Goal: Task Accomplishment & Management: Manage account settings

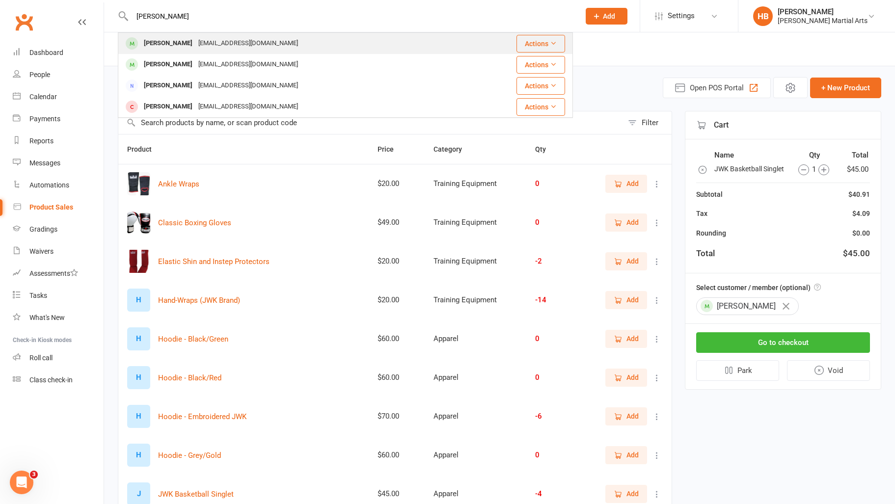
type input "[PERSON_NAME]"
click at [195, 46] on div "[EMAIL_ADDRESS][DOMAIN_NAME]" at bounding box center [247, 43] width 105 height 14
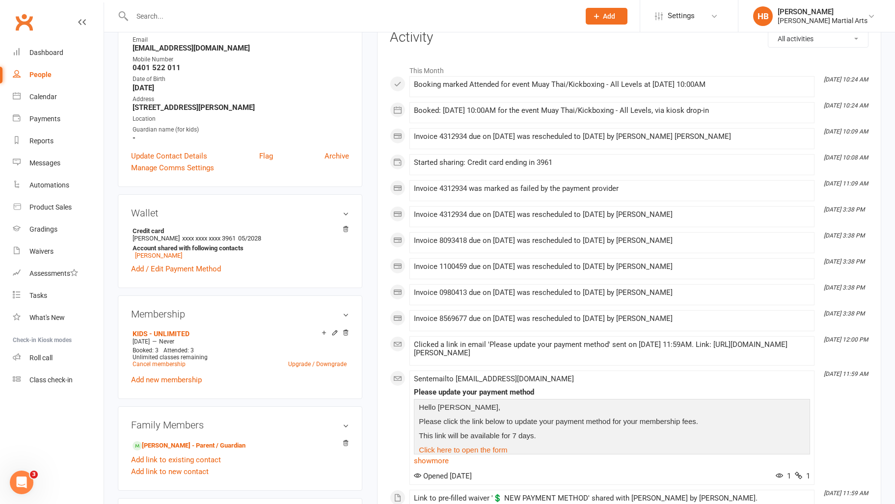
scroll to position [134, 0]
click at [183, 20] on input "text" at bounding box center [351, 16] width 444 height 14
click at [202, 447] on link "[PERSON_NAME] - Parent / Guardian" at bounding box center [188, 447] width 113 height 10
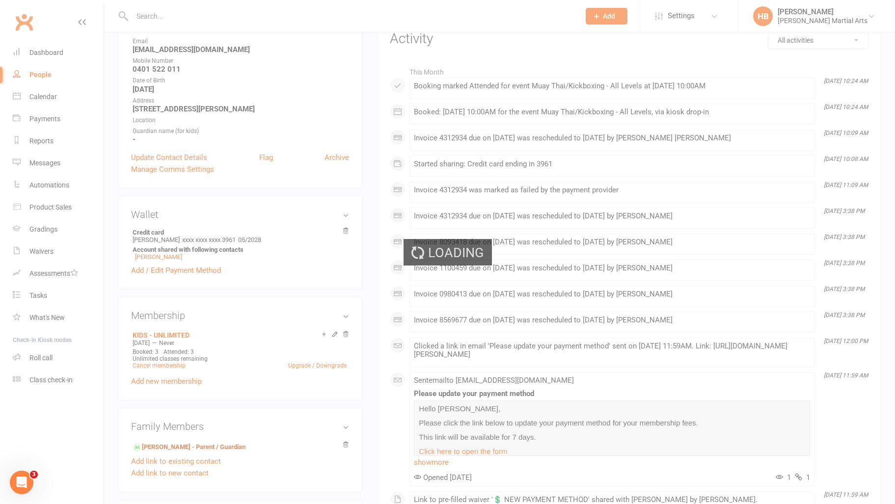
scroll to position [136, 0]
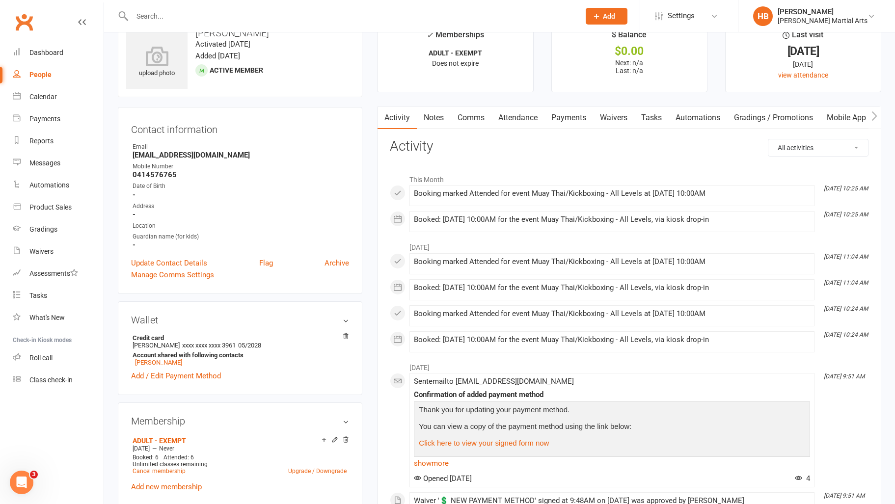
click at [568, 118] on link "Payments" at bounding box center [568, 117] width 49 height 23
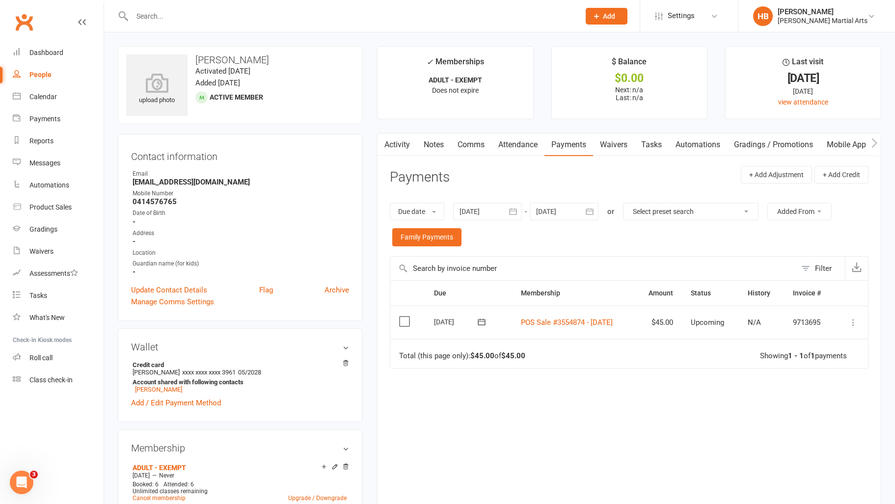
click at [240, 21] on input "text" at bounding box center [351, 16] width 444 height 14
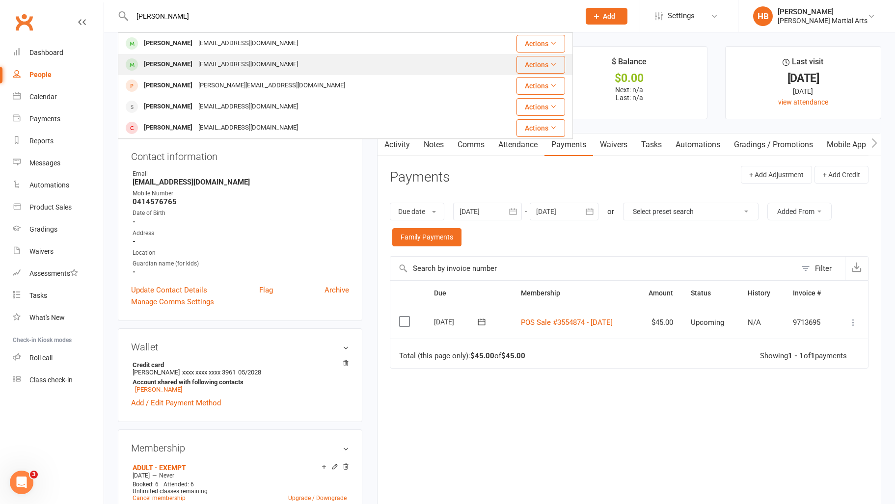
type input "[PERSON_NAME]"
click at [269, 68] on div "[EMAIL_ADDRESS][DOMAIN_NAME]" at bounding box center [247, 64] width 105 height 14
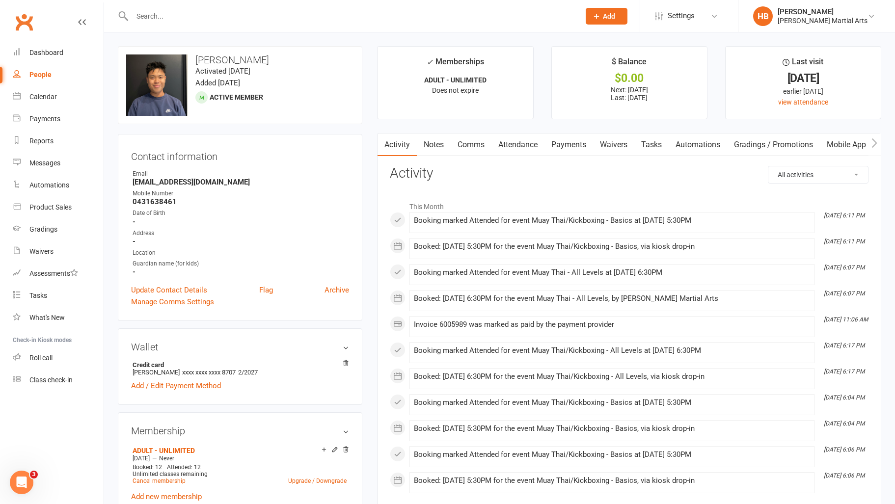
scroll to position [15, 0]
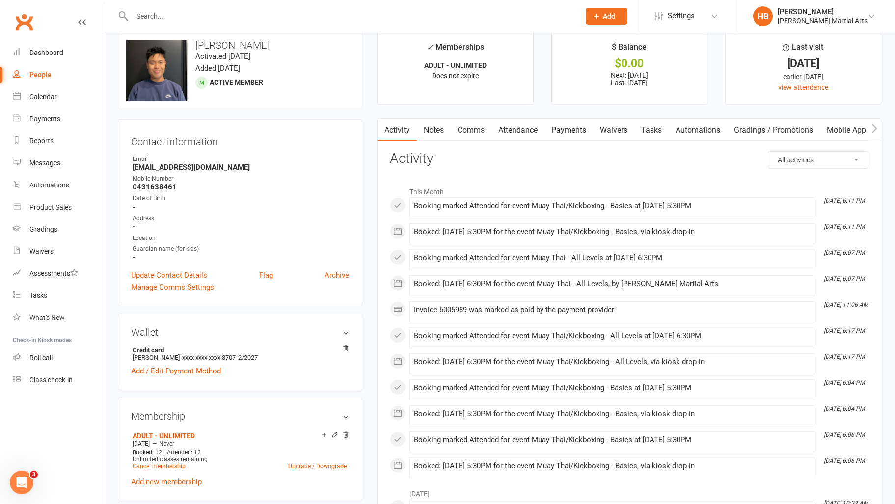
click at [612, 133] on link "Waivers" at bounding box center [613, 130] width 41 height 23
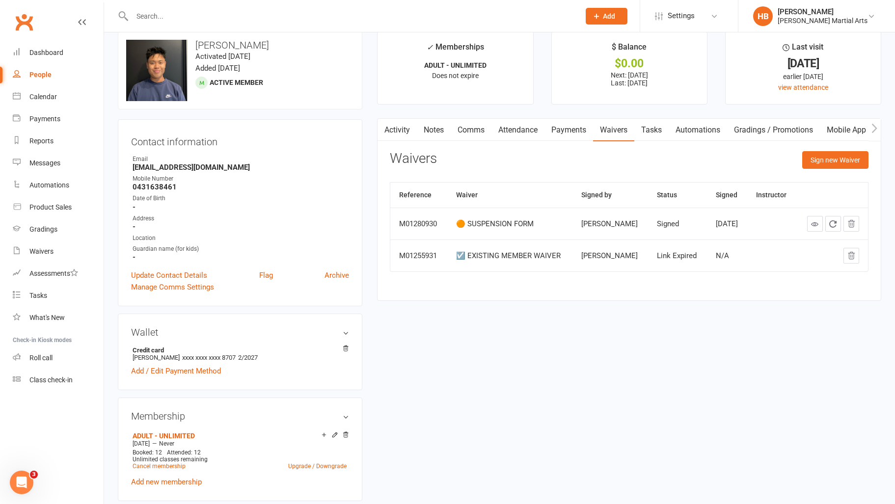
click at [572, 131] on link "Payments" at bounding box center [568, 130] width 49 height 23
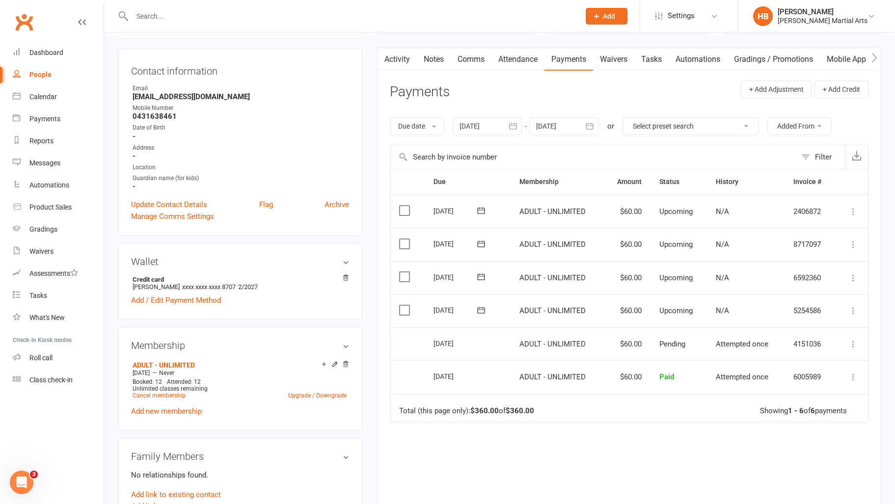
scroll to position [85, 0]
click at [843, 91] on button "+ Add Credit" at bounding box center [841, 90] width 54 height 18
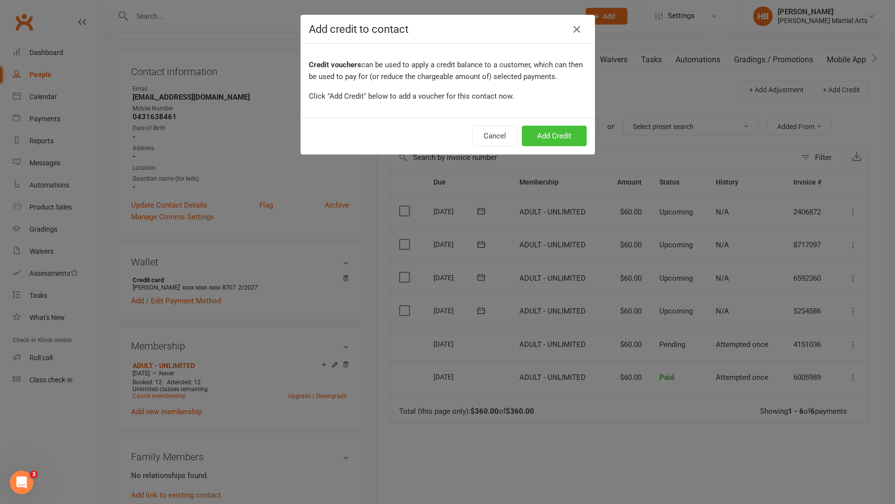
click at [544, 134] on button "Add Credit" at bounding box center [554, 136] width 65 height 21
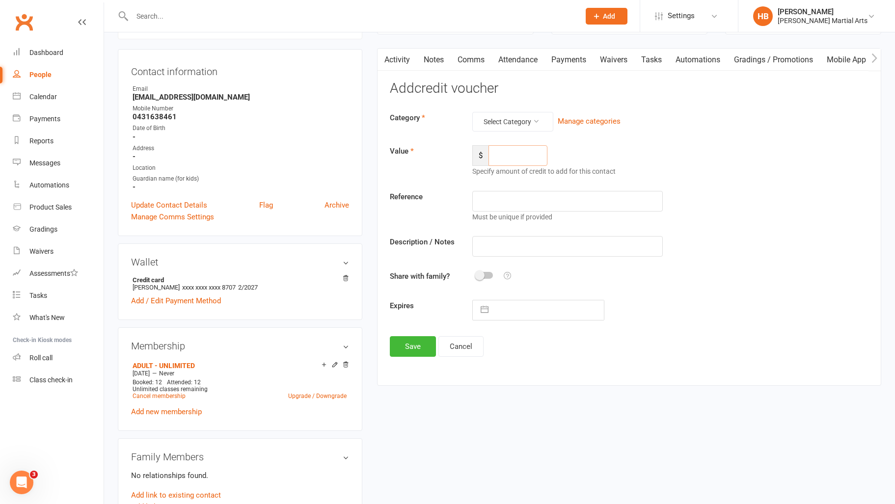
click at [514, 158] on input "number" at bounding box center [517, 155] width 59 height 21
click at [560, 62] on link "Payments" at bounding box center [568, 60] width 49 height 23
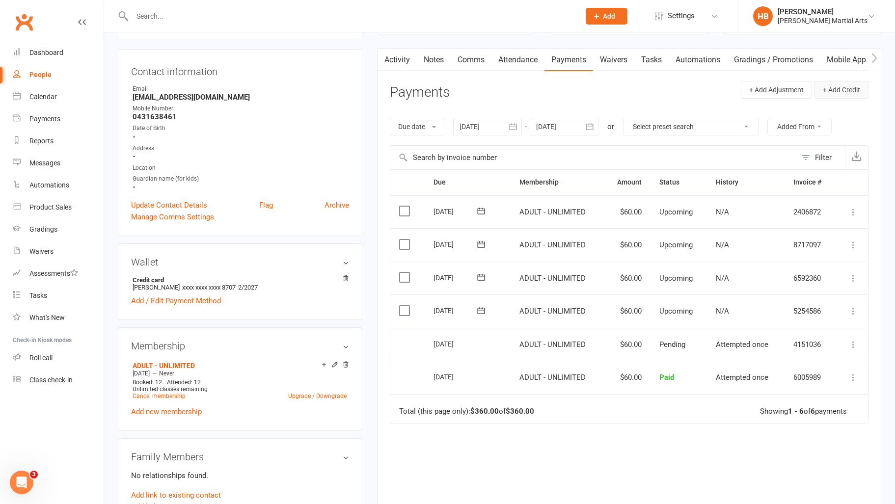
click at [842, 88] on button "+ Add Credit" at bounding box center [841, 90] width 54 height 18
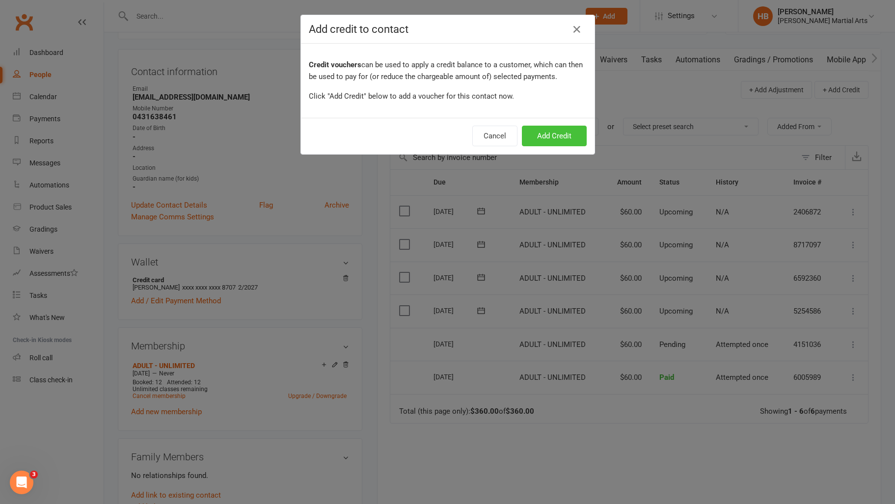
click at [573, 132] on button "Add Credit" at bounding box center [554, 136] width 65 height 21
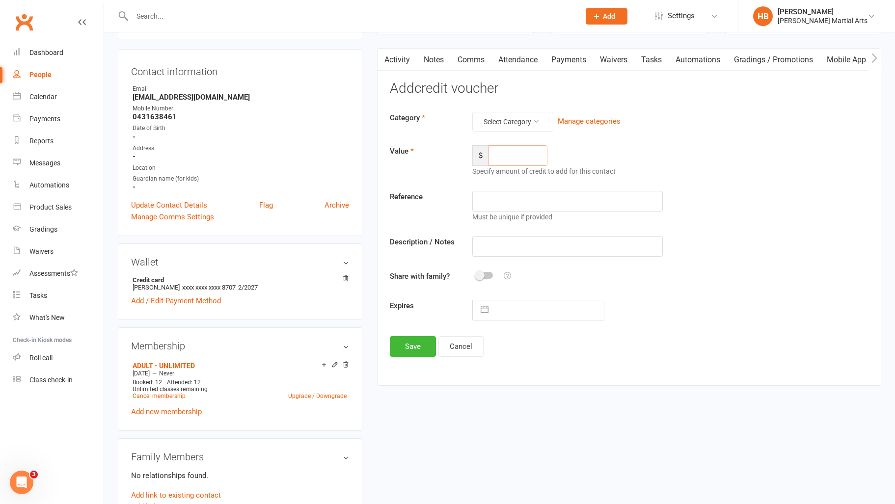
click at [512, 160] on input "number" at bounding box center [517, 155] width 59 height 21
type input "120"
click at [531, 207] on input "text" at bounding box center [567, 201] width 191 height 21
click at [532, 124] on button "Select Category" at bounding box center [512, 122] width 81 height 20
click at [512, 182] on link "Refer a Friend" at bounding box center [504, 184] width 97 height 20
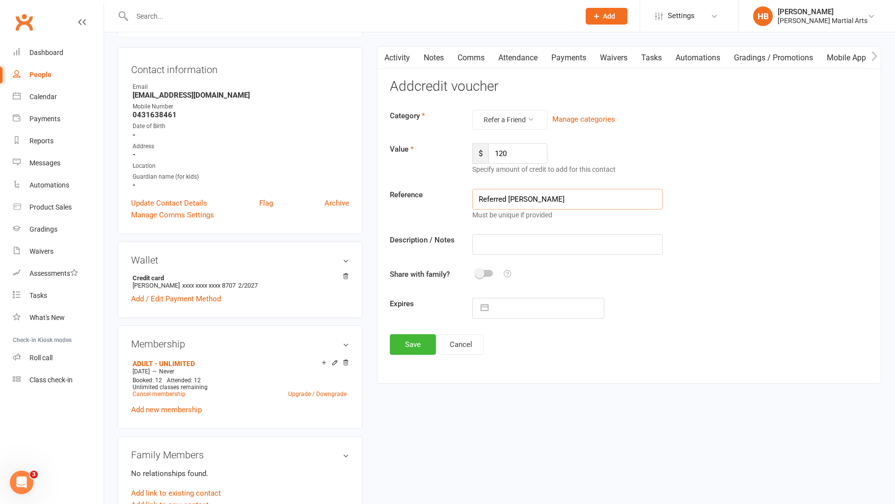
click at [559, 202] on input "Referred [PERSON_NAME]" at bounding box center [567, 199] width 191 height 21
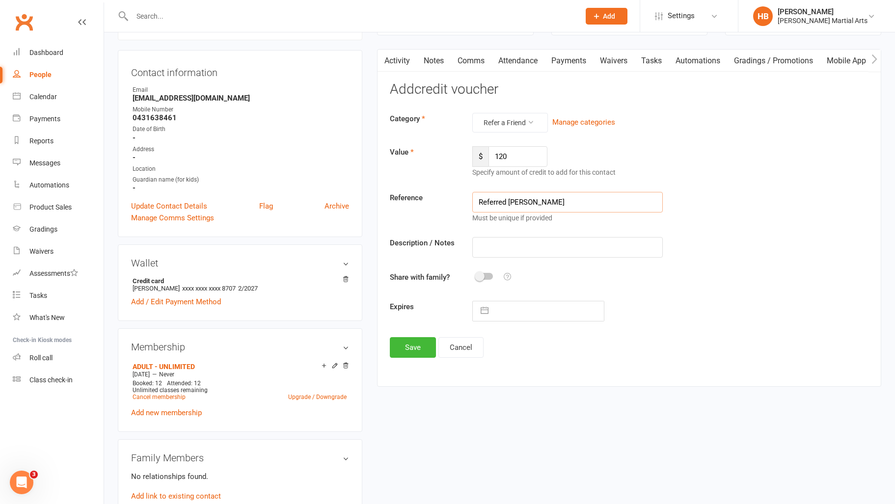
type input "Referred [PERSON_NAME]"
click at [543, 240] on input "text" at bounding box center [567, 247] width 191 height 21
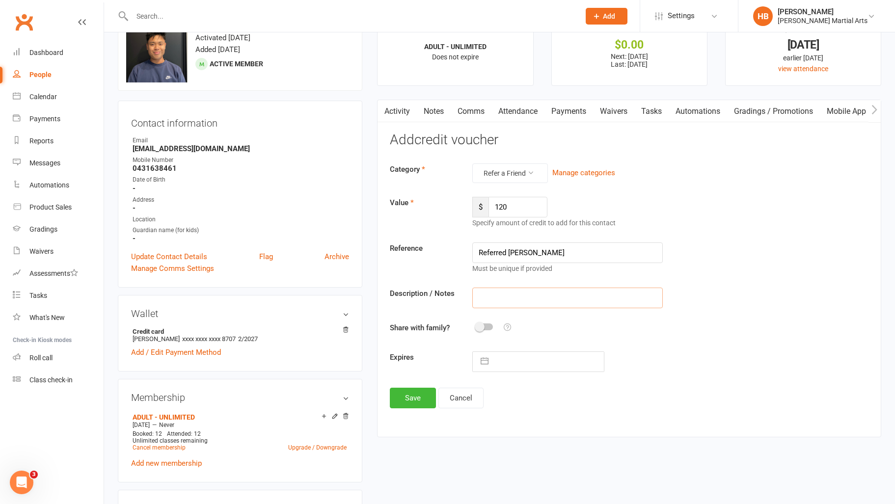
scroll to position [41, 0]
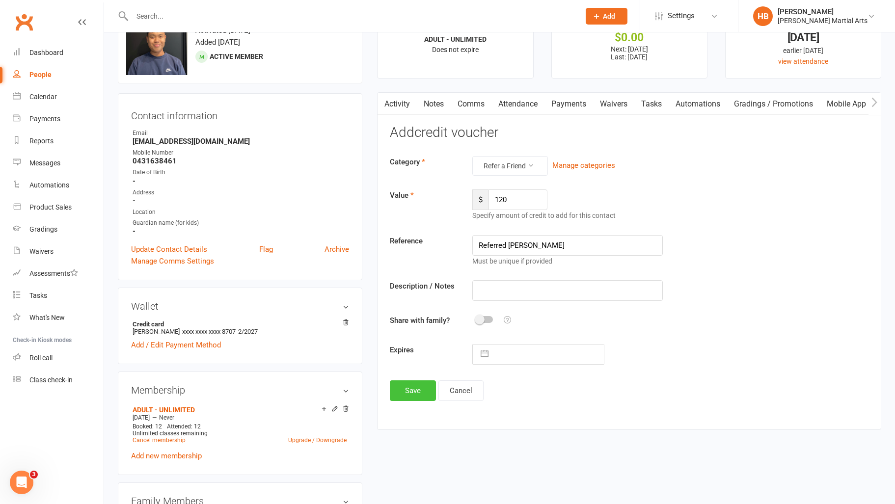
click at [419, 389] on button "Save" at bounding box center [413, 390] width 46 height 21
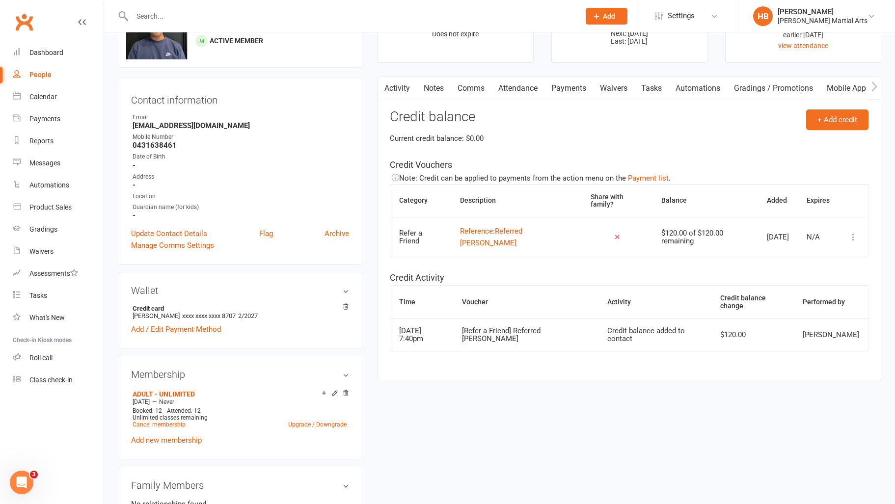
scroll to position [58, 0]
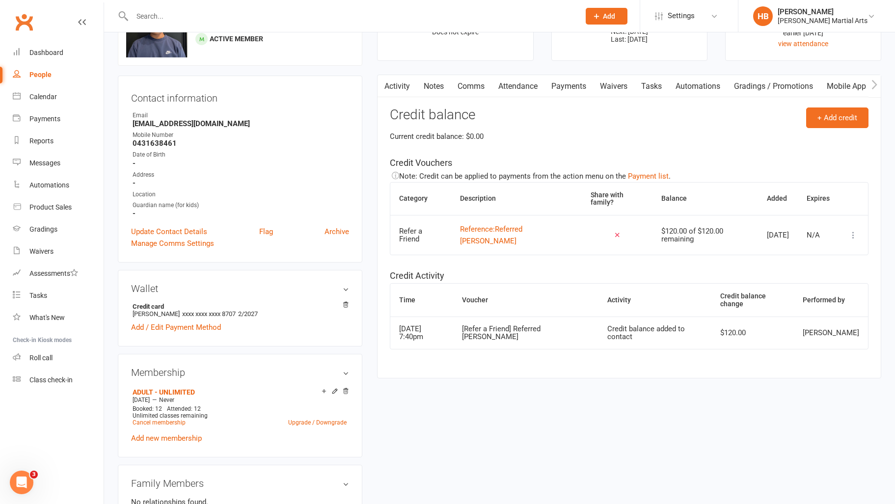
click at [573, 89] on link "Payments" at bounding box center [568, 86] width 49 height 23
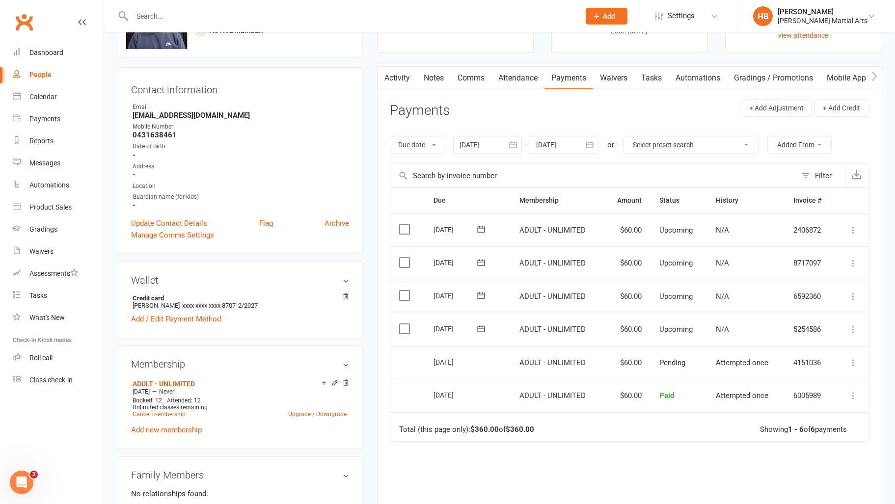
scroll to position [65, 0]
click at [850, 328] on icon at bounding box center [853, 331] width 10 height 10
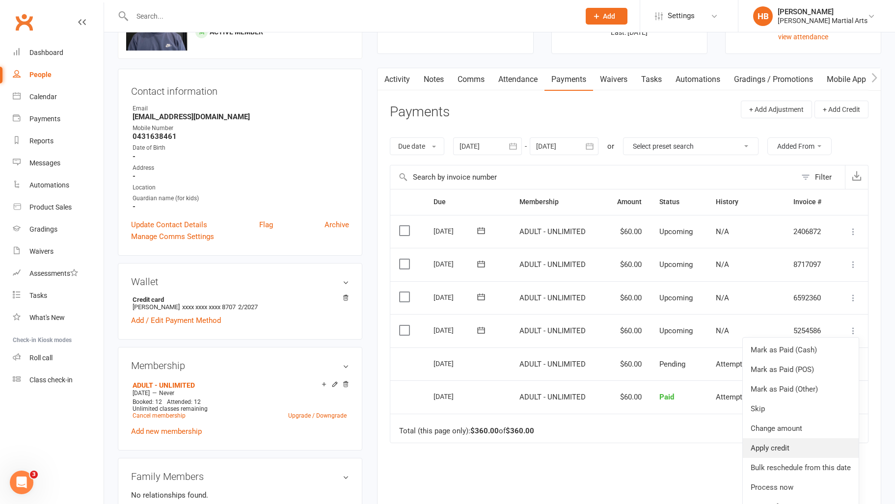
click at [810, 450] on link "Apply credit" at bounding box center [800, 448] width 116 height 20
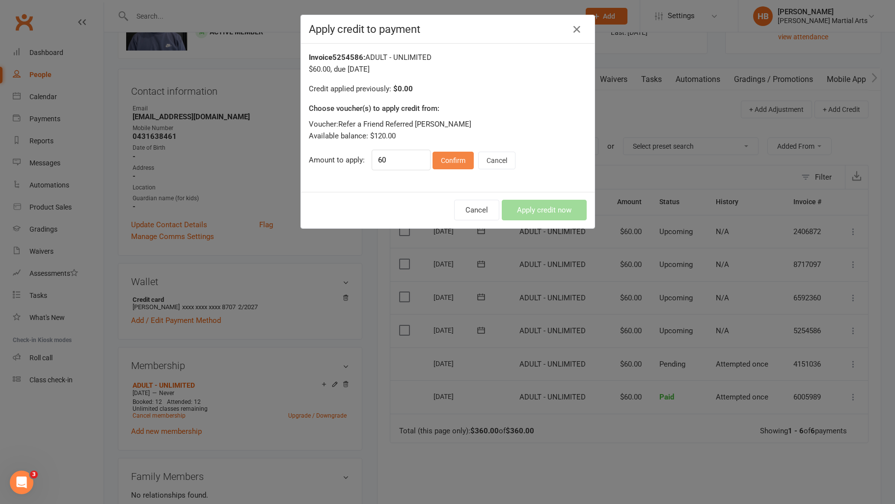
click at [445, 165] on button "Confirm" at bounding box center [452, 161] width 41 height 18
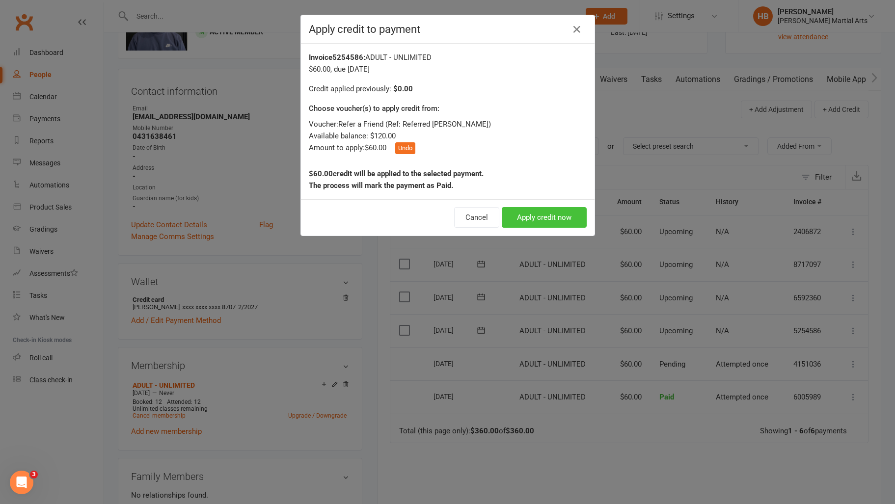
click at [559, 213] on button "Apply credit now" at bounding box center [543, 217] width 85 height 21
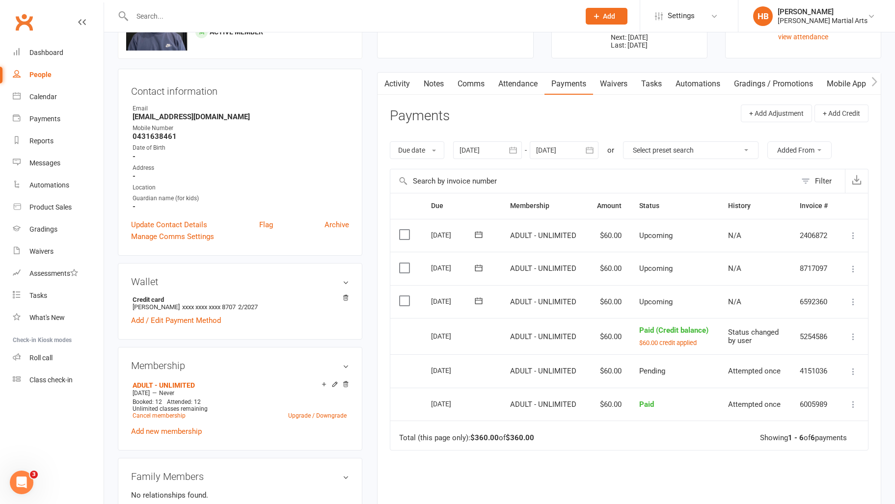
click at [854, 299] on icon at bounding box center [853, 302] width 10 height 10
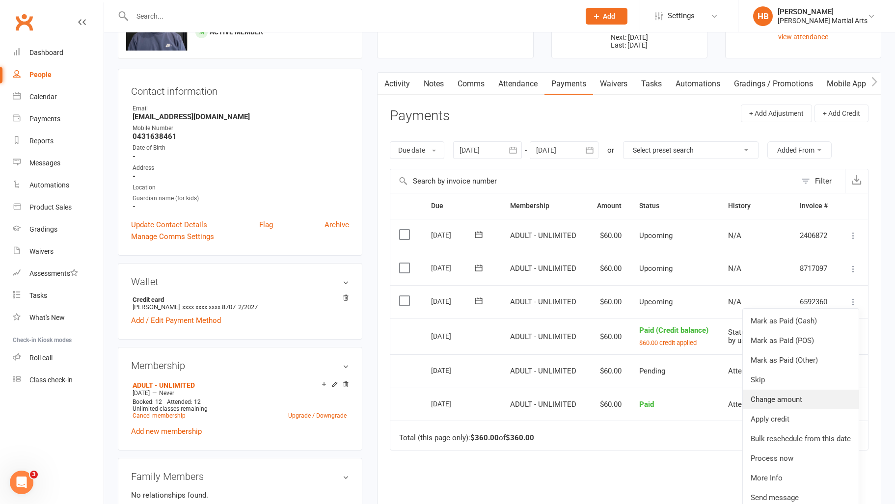
scroll to position [84, 0]
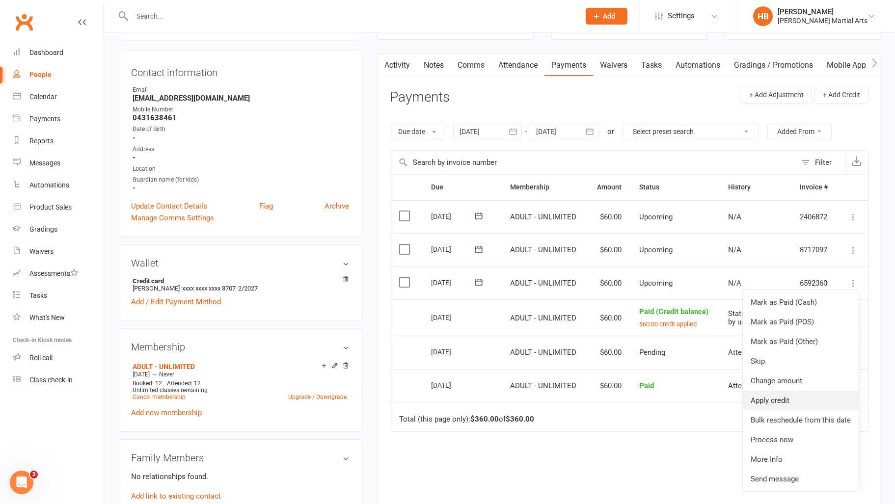
click at [793, 396] on link "Apply credit" at bounding box center [800, 401] width 116 height 20
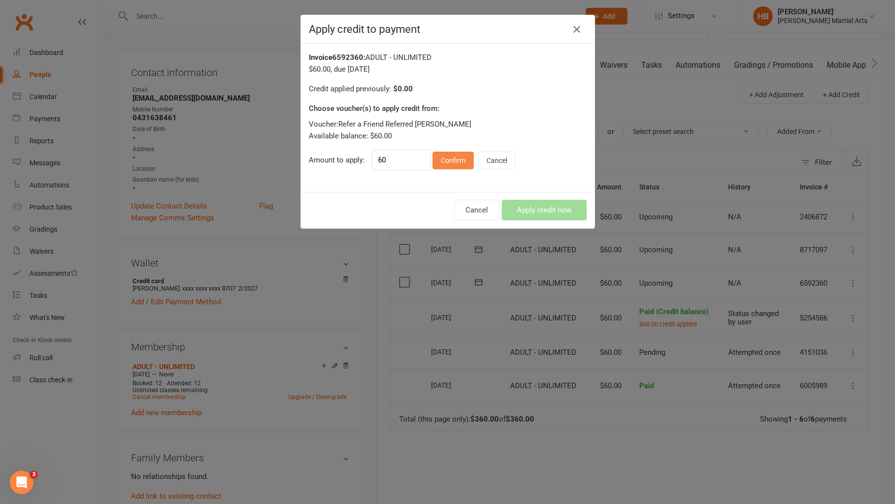
click at [438, 159] on button "Confirm" at bounding box center [452, 161] width 41 height 18
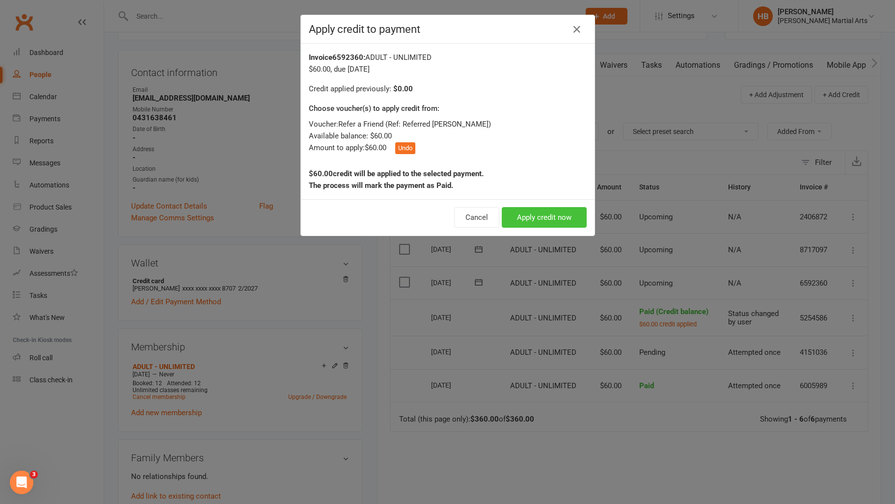
click at [551, 213] on button "Apply credit now" at bounding box center [543, 217] width 85 height 21
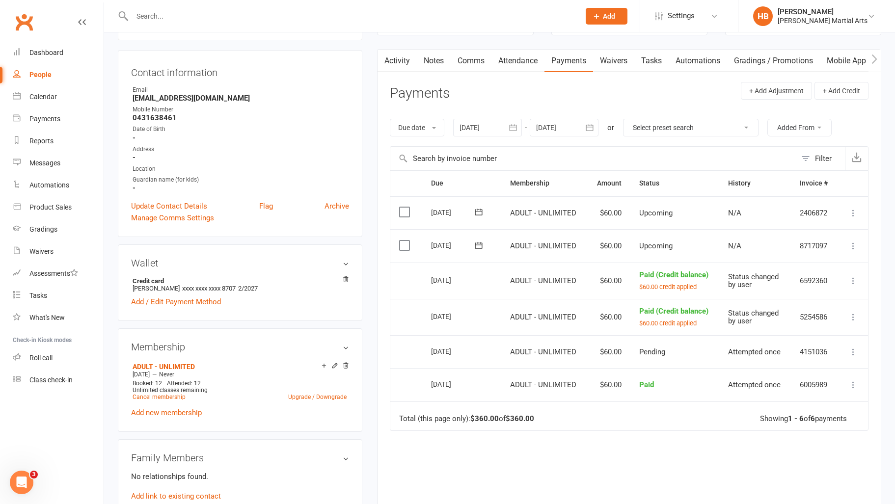
click at [385, 59] on icon "button" at bounding box center [384, 59] width 6 height 10
click at [402, 60] on link "Activity" at bounding box center [396, 61] width 39 height 23
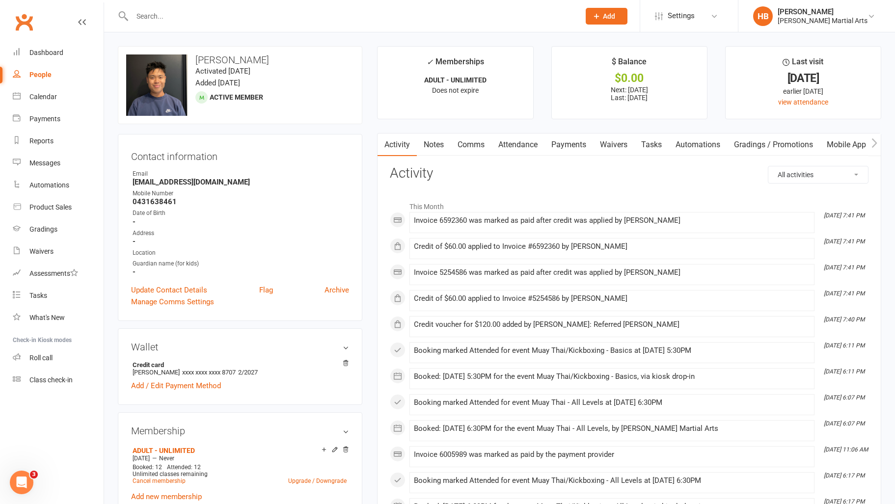
click at [539, 145] on link "Attendance" at bounding box center [517, 144] width 53 height 23
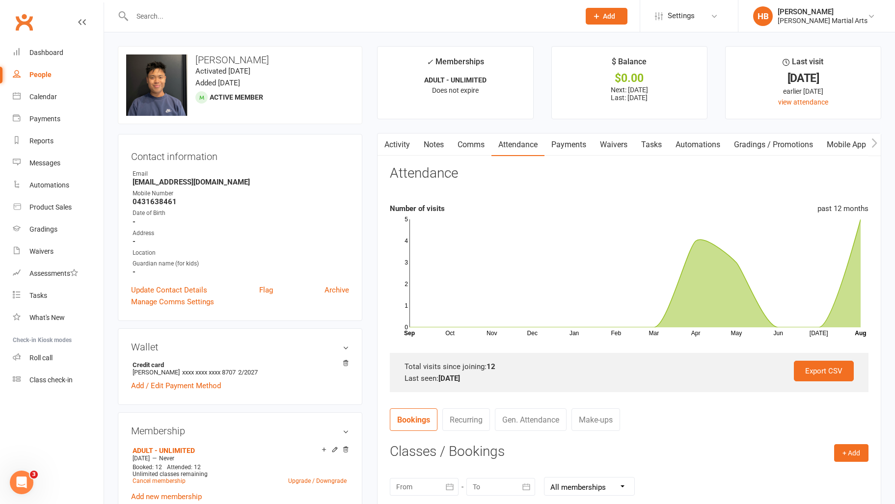
click at [582, 147] on link "Payments" at bounding box center [568, 144] width 49 height 23
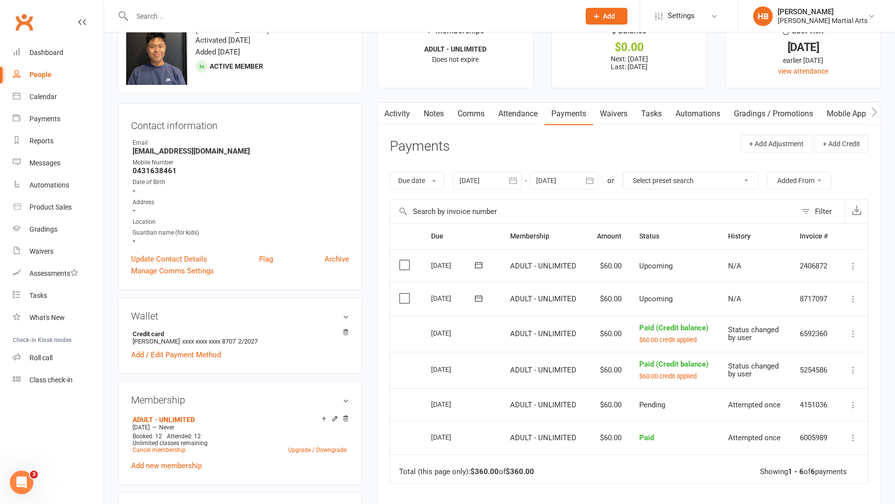
scroll to position [6, 0]
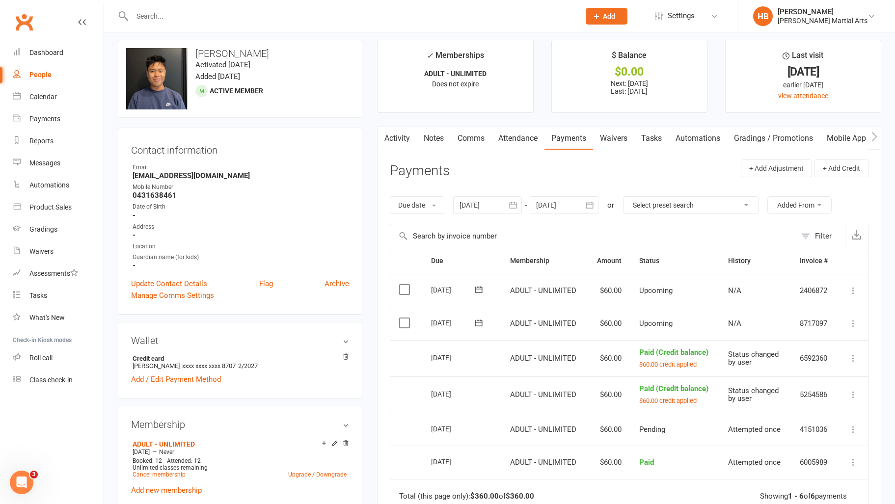
click at [197, 10] on input "text" at bounding box center [351, 16] width 444 height 14
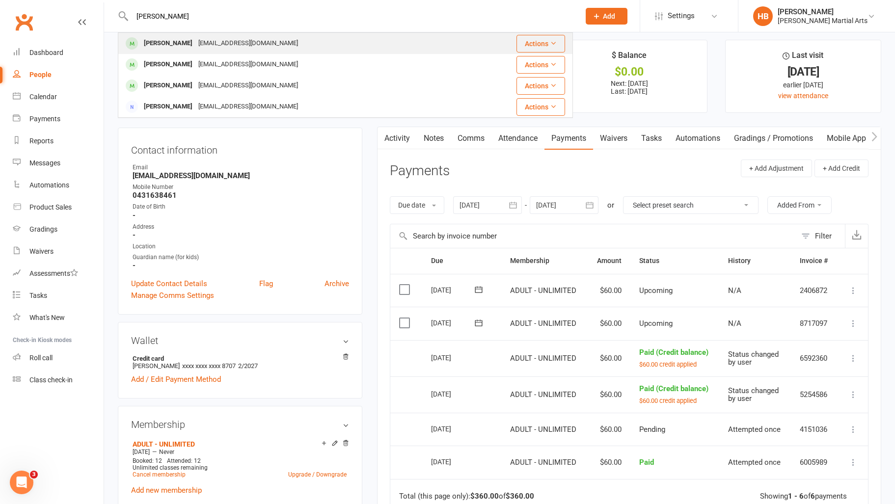
type input "[PERSON_NAME]"
click at [195, 45] on div "[EMAIL_ADDRESS][DOMAIN_NAME]" at bounding box center [247, 43] width 105 height 14
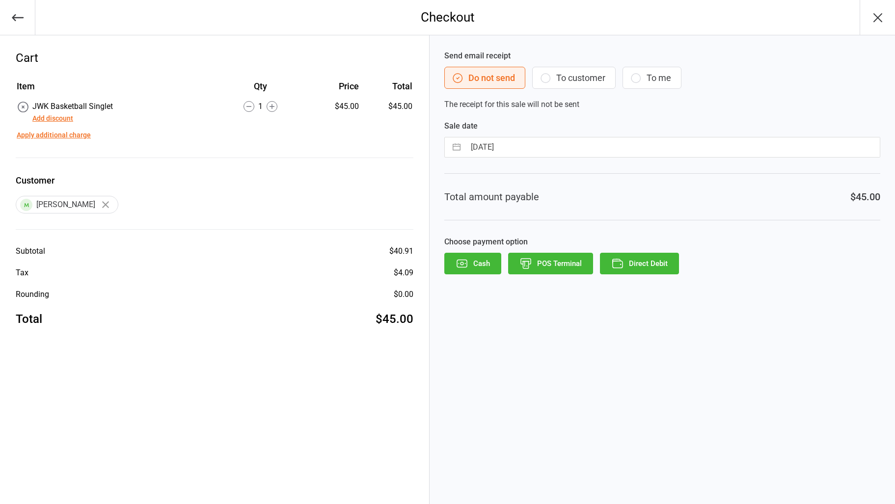
click at [647, 268] on button "Direct Debit" at bounding box center [639, 264] width 79 height 22
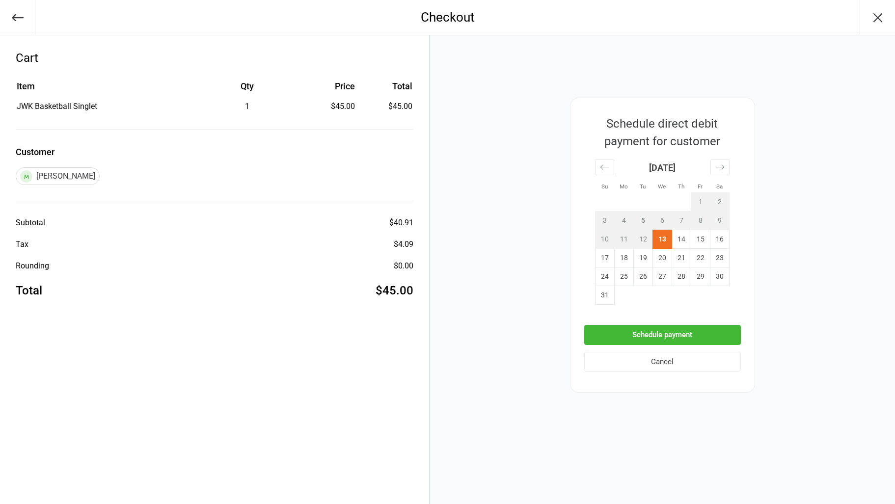
click at [697, 331] on button "Schedule payment" at bounding box center [662, 335] width 157 height 20
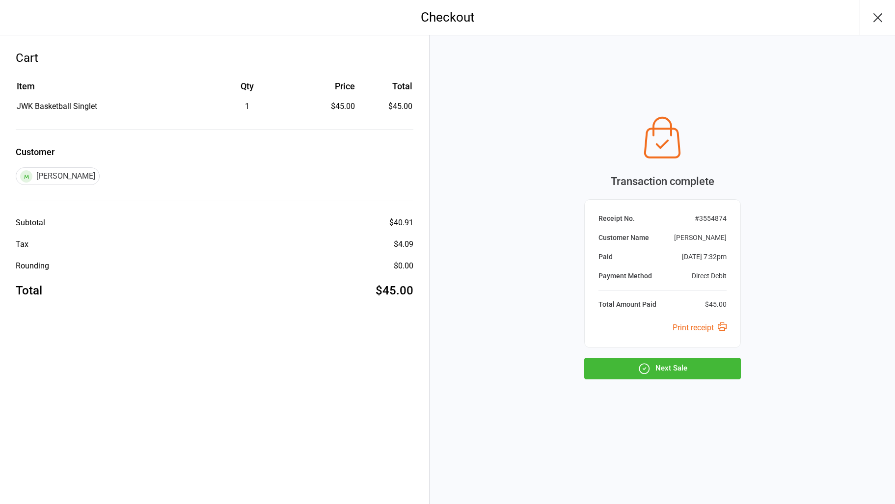
click at [651, 373] on button "Next Sale" at bounding box center [662, 369] width 157 height 22
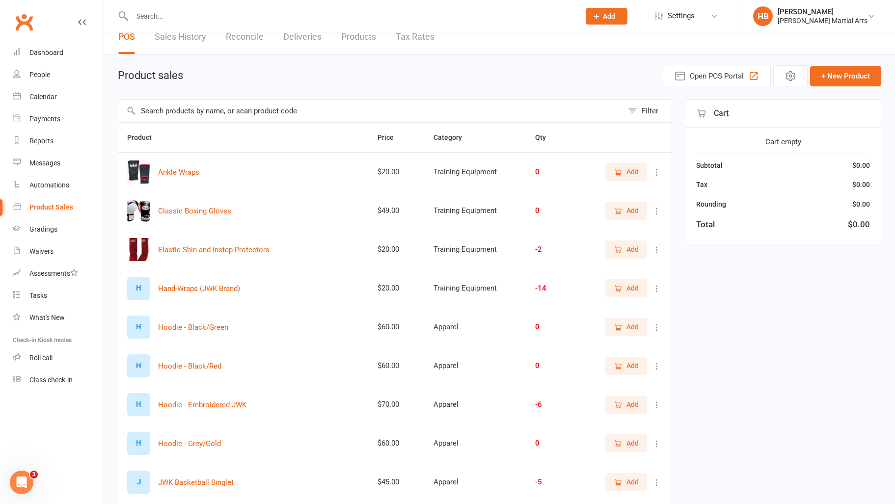
scroll to position [14, 0]
